Goal: Information Seeking & Learning: Learn about a topic

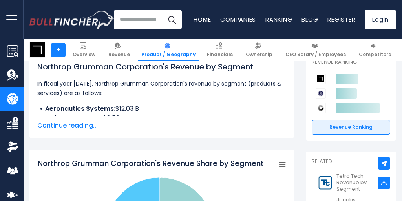
scroll to position [123, 0]
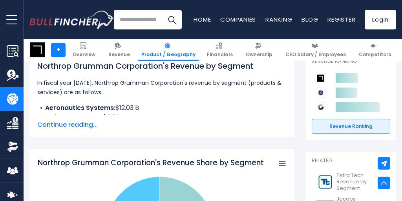
click at [82, 128] on span "Continue reading..." at bounding box center [161, 124] width 249 height 9
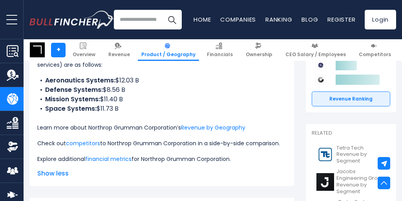
scroll to position [151, 0]
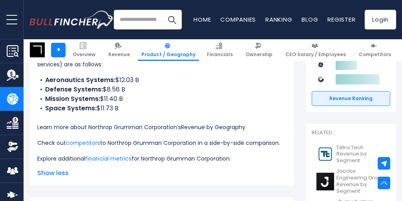
click at [233, 128] on link "Revenue by Geography" at bounding box center [213, 127] width 64 height 8
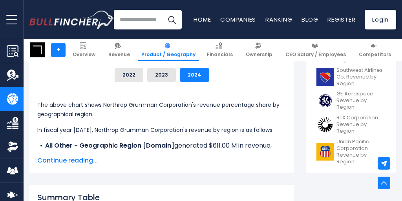
scroll to position [411, 0]
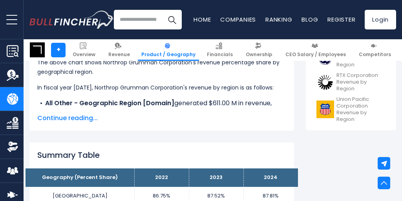
click at [70, 120] on span "Continue reading..." at bounding box center [161, 118] width 249 height 9
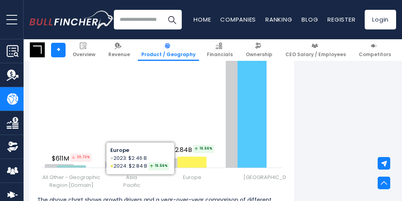
scroll to position [1139, 0]
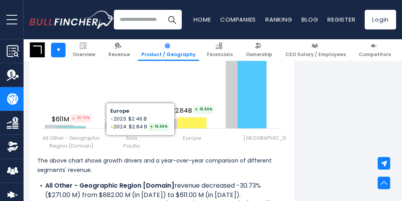
click at [255, 142] on span "UNITED STATES" at bounding box center [271, 138] width 55 height 8
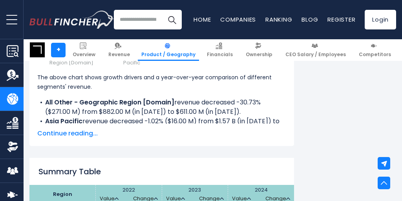
scroll to position [1223, 0]
click at [82, 136] on span "Continue reading..." at bounding box center [161, 132] width 249 height 9
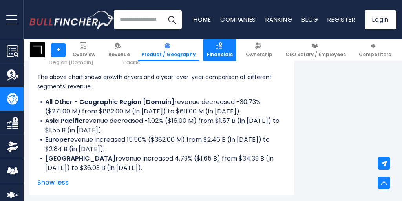
click at [222, 49] on img at bounding box center [219, 45] width 7 height 7
click at [222, 46] on img at bounding box center [219, 45] width 7 height 7
click at [223, 54] on span "Financials" at bounding box center [220, 54] width 26 height 6
